Goal: Navigation & Orientation: Find specific page/section

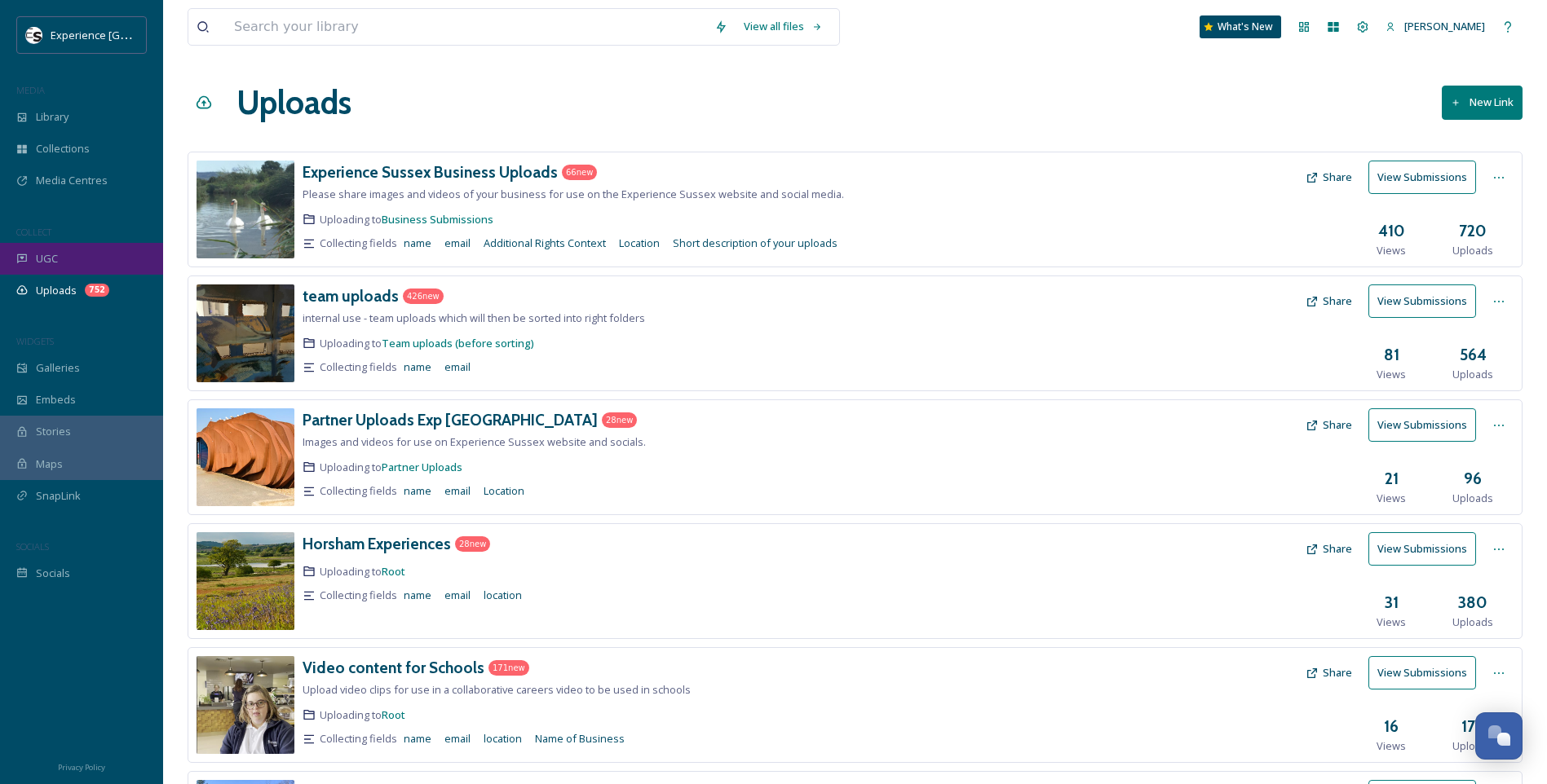
click at [72, 264] on div "UGC" at bounding box center [81, 259] width 163 height 31
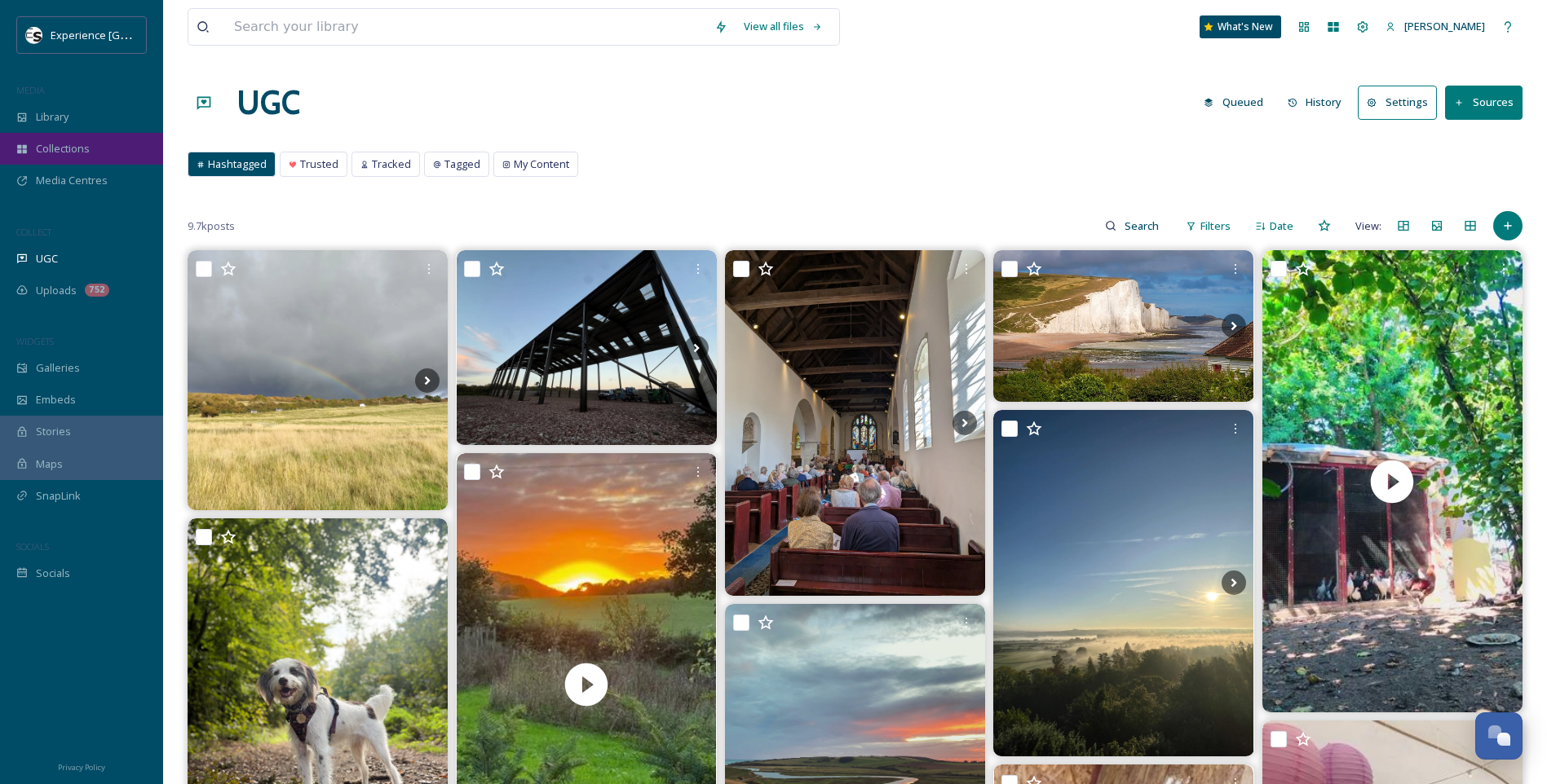
click at [66, 144] on span "Collections" at bounding box center [63, 149] width 54 height 16
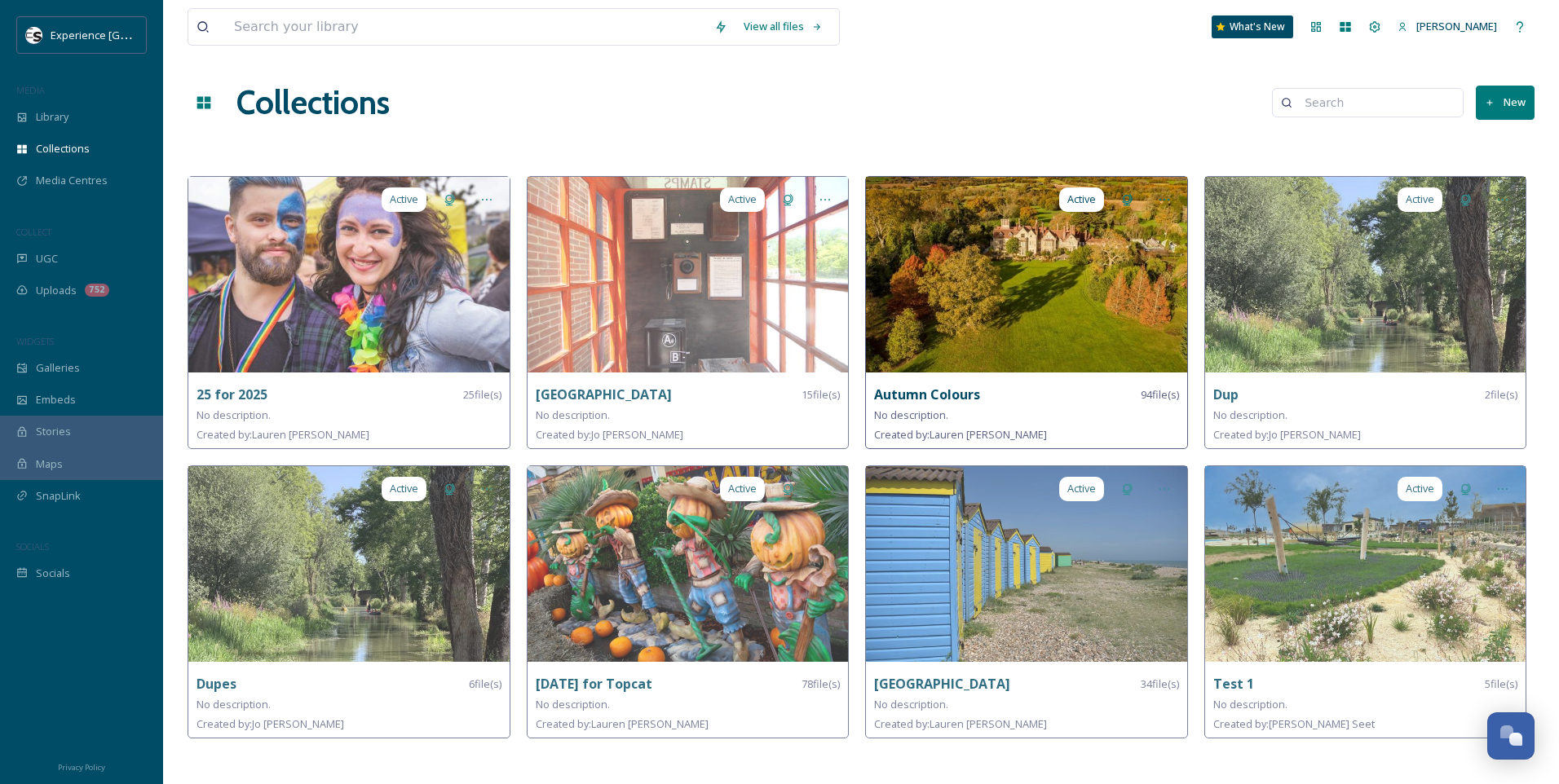
click at [963, 392] on strong "Autumn Colours" at bounding box center [926, 394] width 106 height 18
click at [980, 281] on img at bounding box center [1026, 274] width 321 height 196
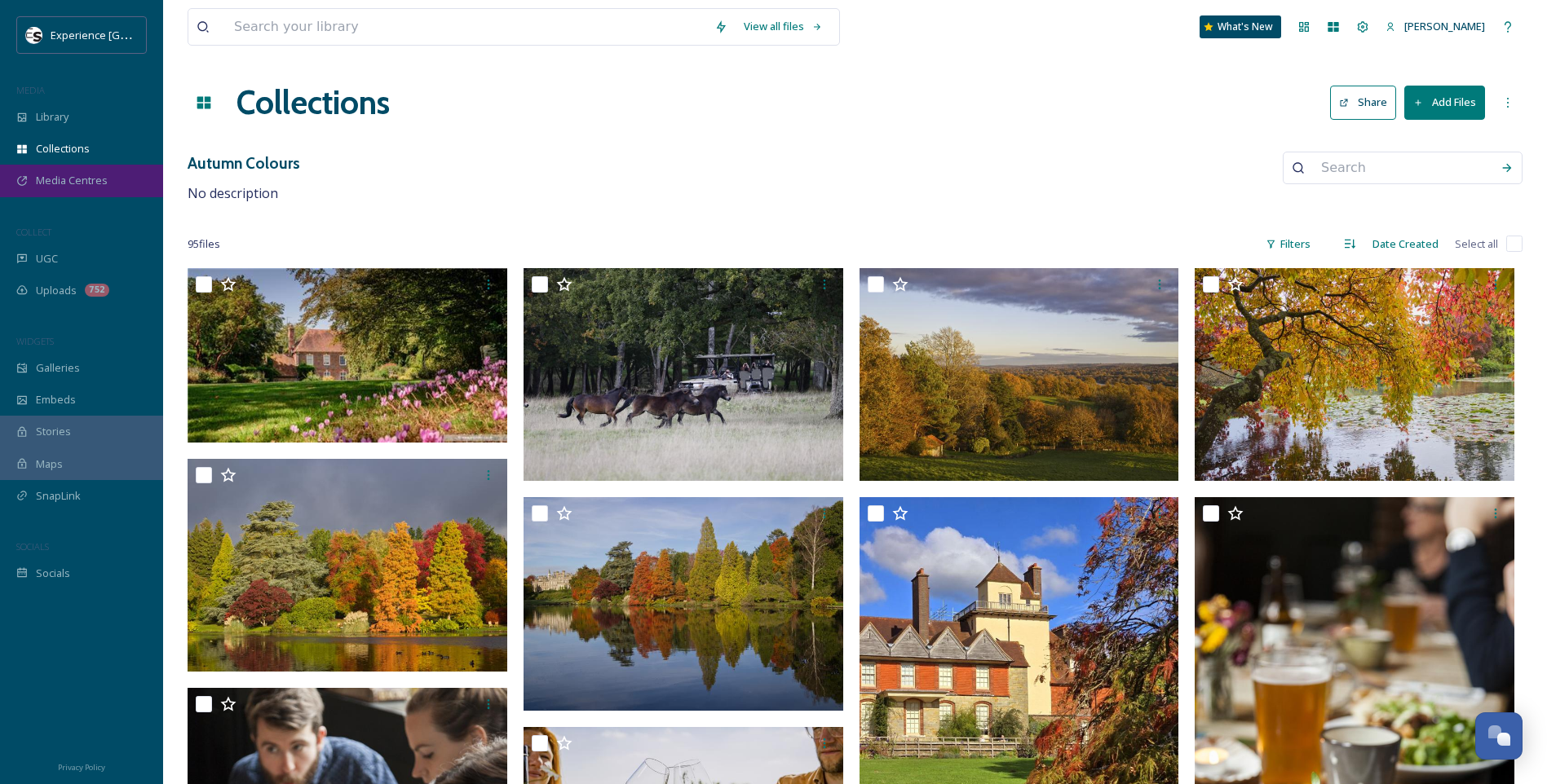
click at [68, 171] on div "Media Centres" at bounding box center [81, 180] width 163 height 31
